Goal: Information Seeking & Learning: Learn about a topic

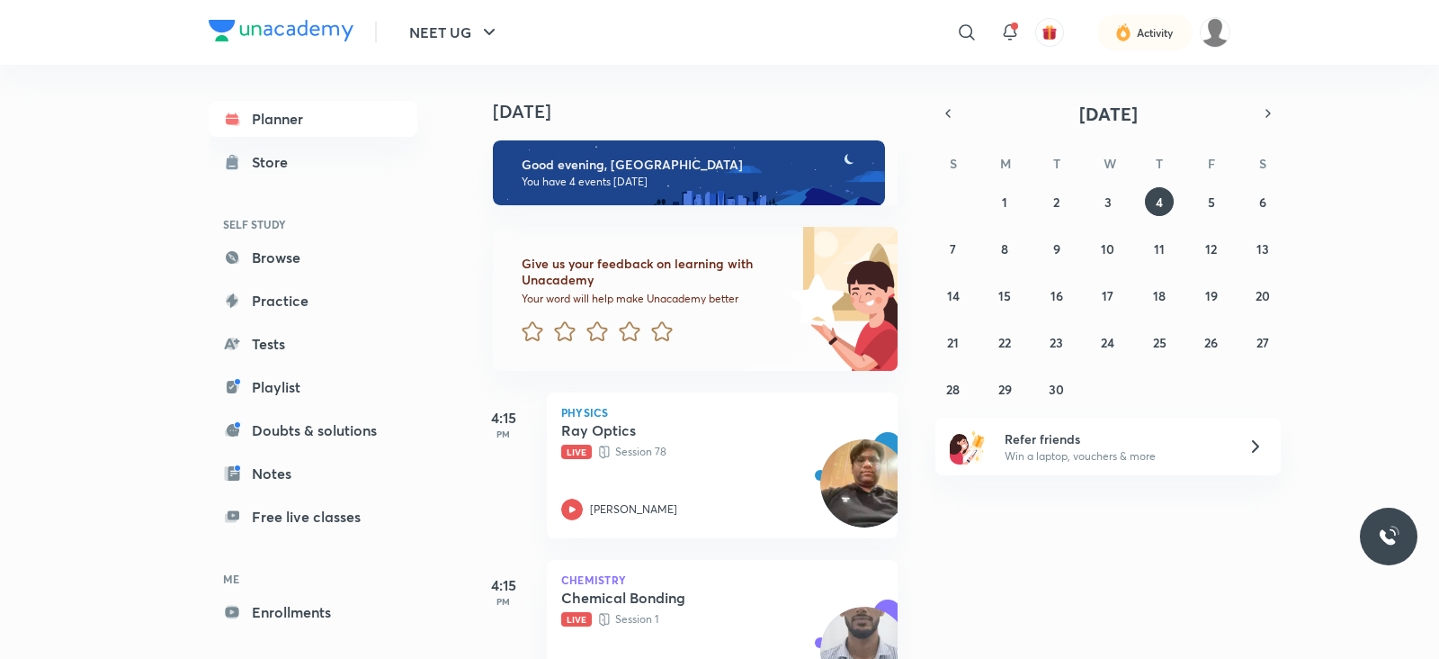
scroll to position [413, 0]
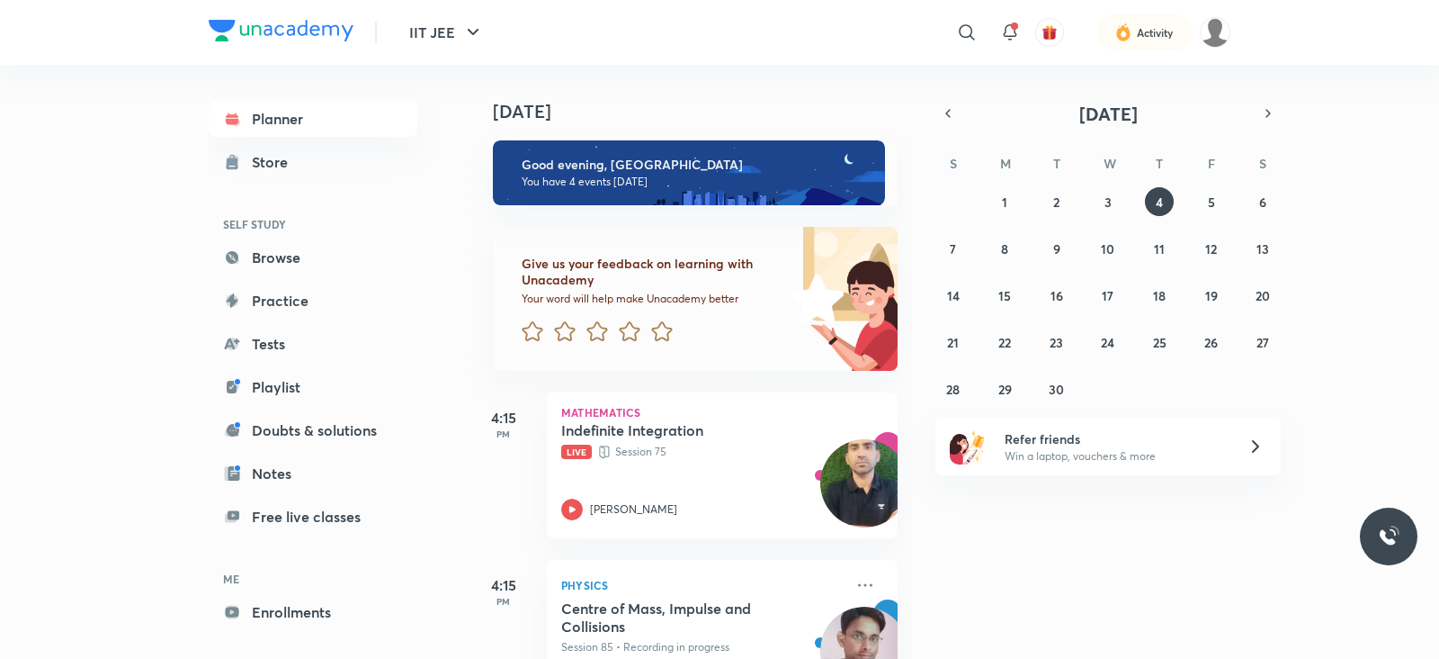
scroll to position [413, 0]
